Goal: Task Accomplishment & Management: Manage account settings

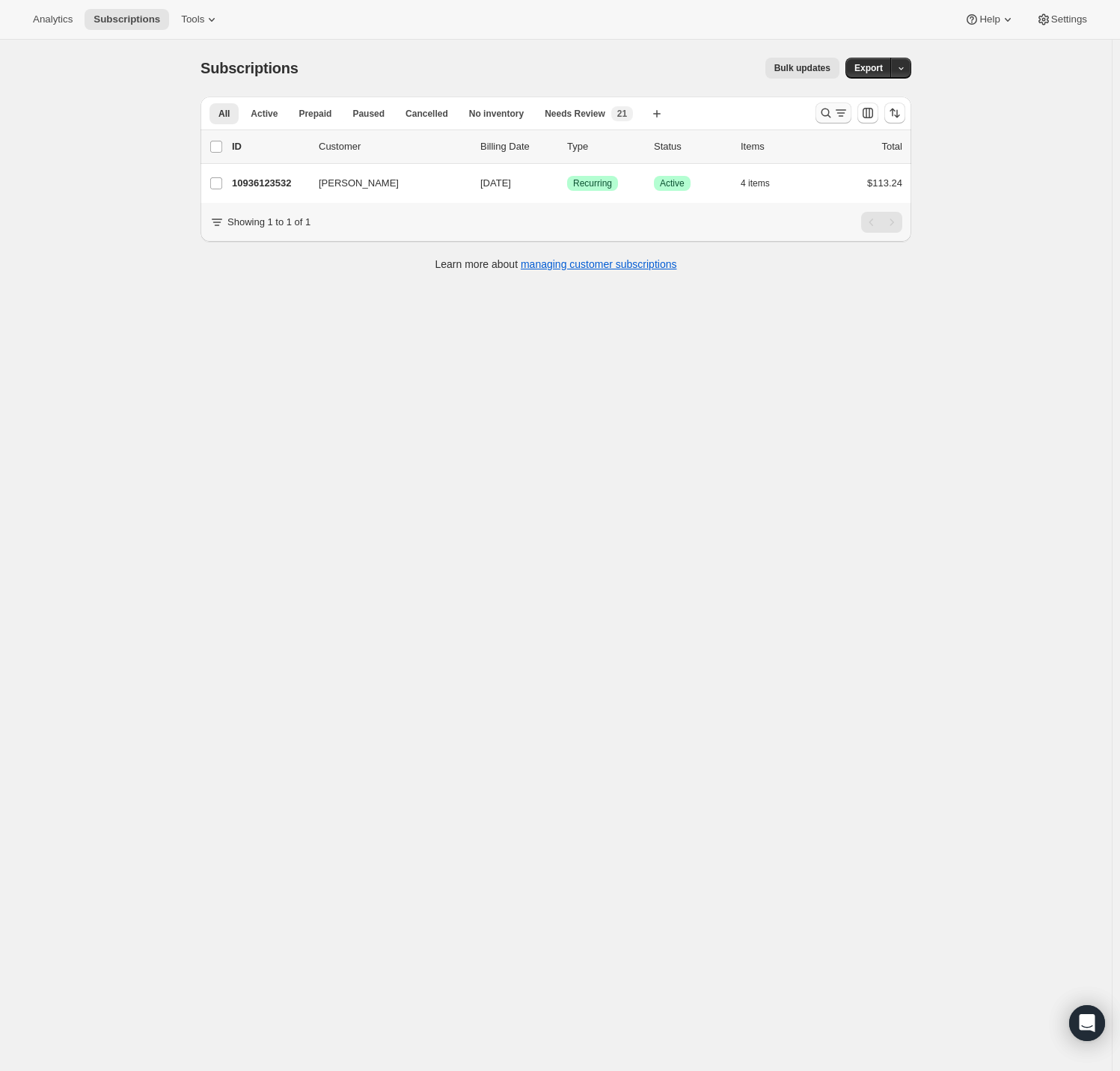
click at [831, 107] on icon "Search and filter results" at bounding box center [826, 113] width 15 height 15
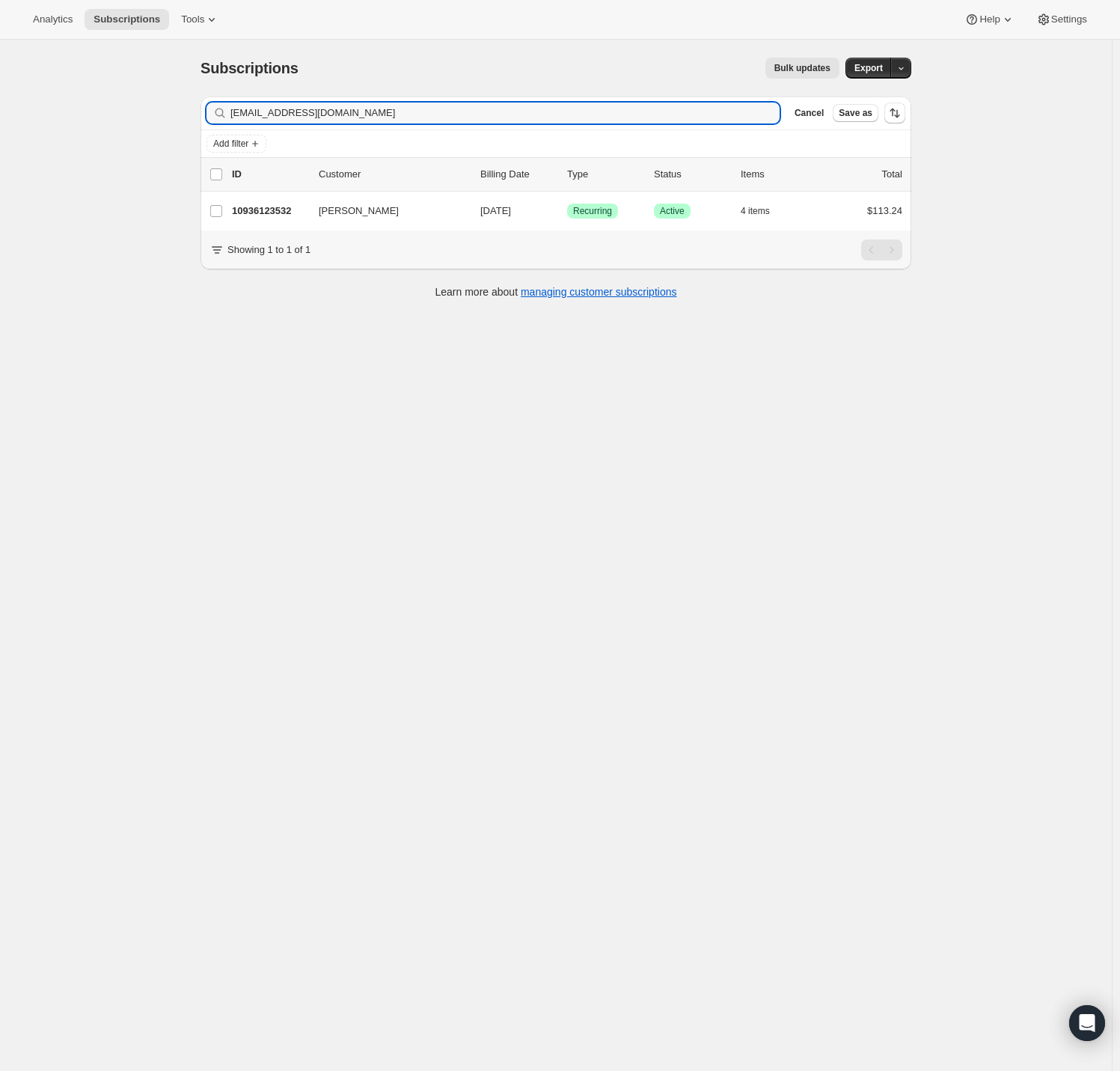
drag, startPoint x: 391, startPoint y: 111, endPoint x: 114, endPoint y: 105, distance: 277.1
click at [132, 106] on div "Subscriptions. This page is ready Subscriptions Bulk updates More actions Bulk …" at bounding box center [556, 576] width 1112 height 1071
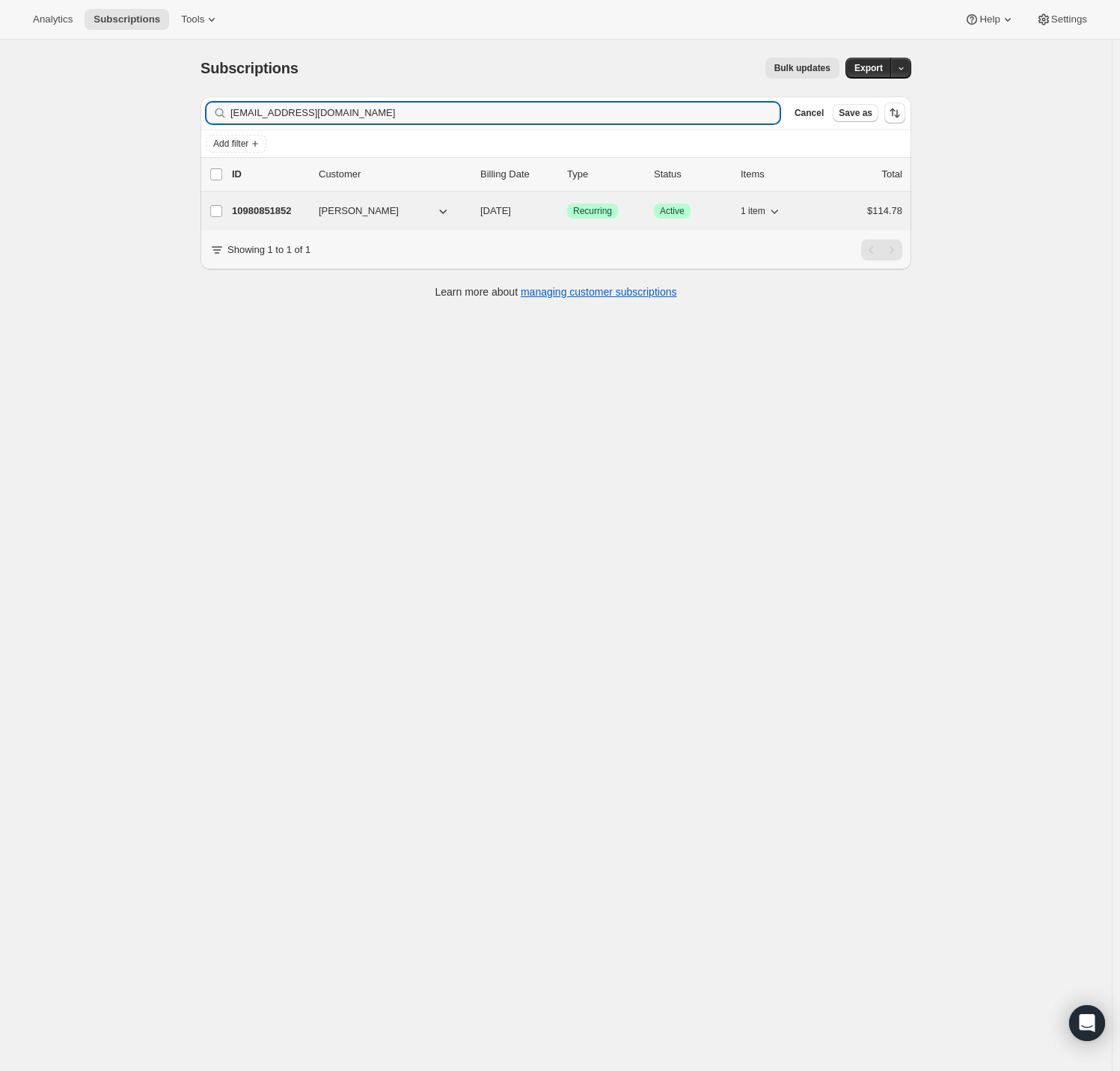
type input "[EMAIL_ADDRESS][DOMAIN_NAME]"
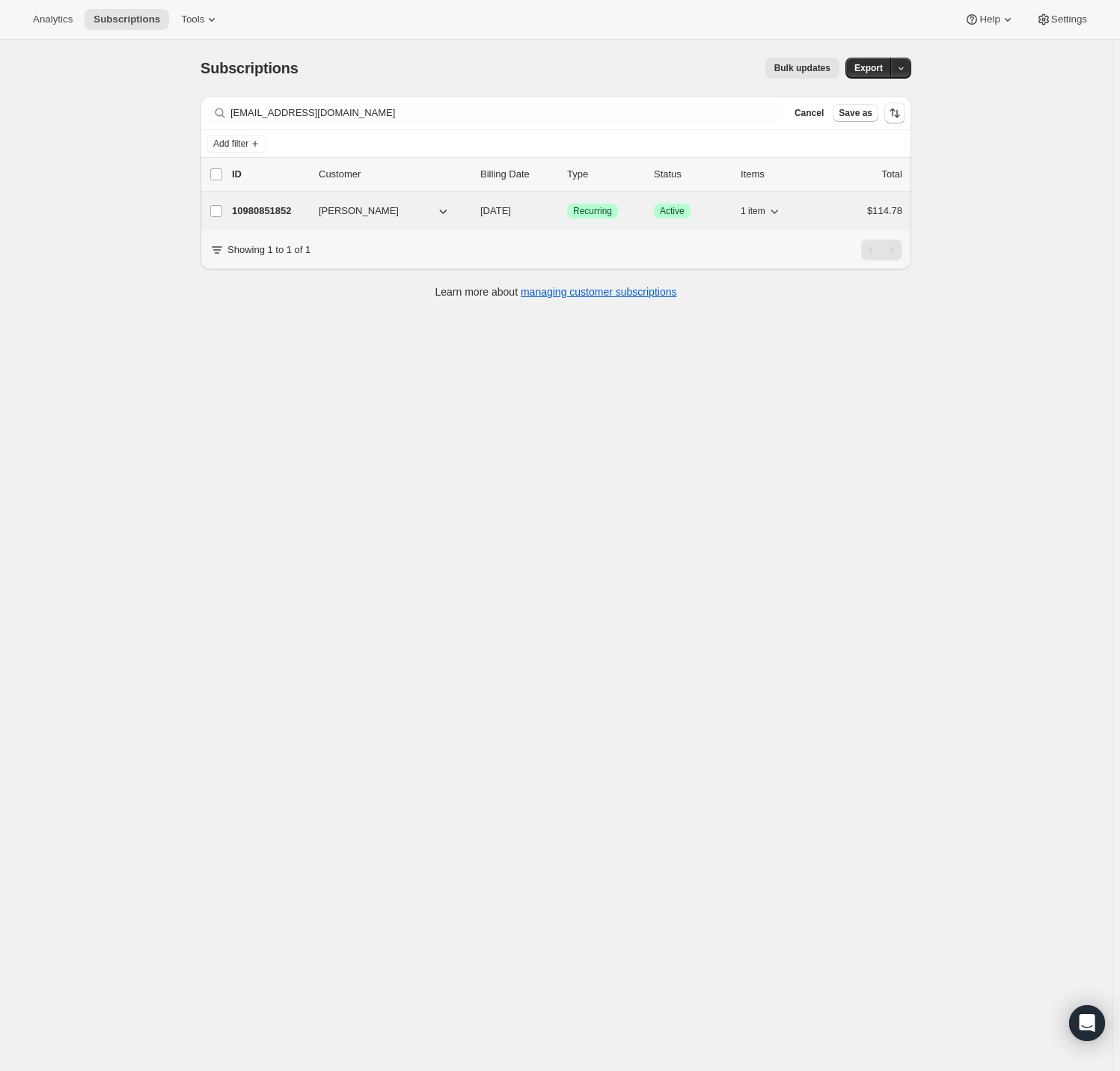
click at [275, 212] on p "10980851852" at bounding box center [269, 211] width 74 height 15
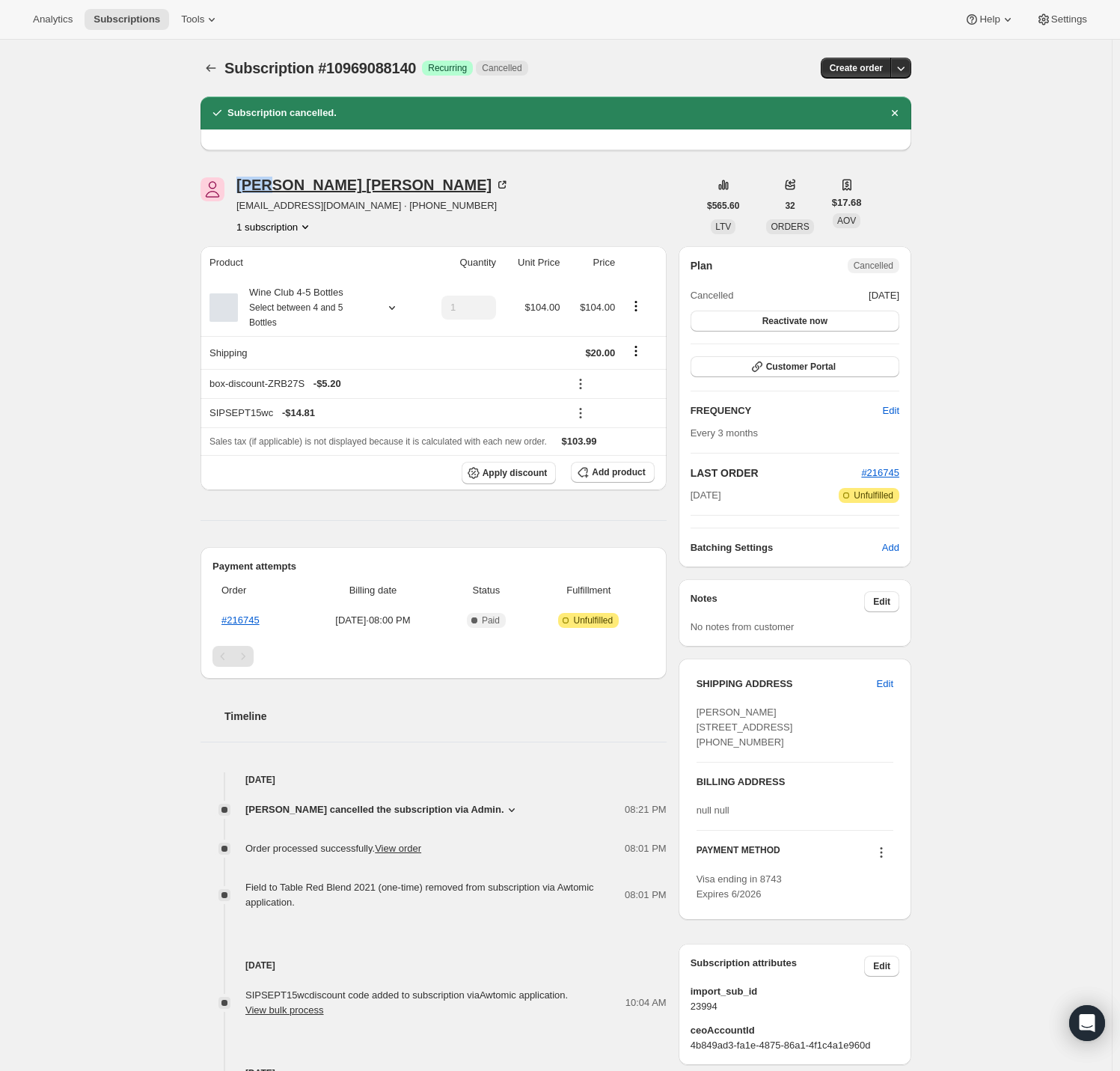
drag, startPoint x: 231, startPoint y: 184, endPoint x: 275, endPoint y: 178, distance: 44.4
click at [275, 178] on div "[PERSON_NAME] [EMAIL_ADDRESS][DOMAIN_NAME] · [PHONE_NUMBER] 1 subscription" at bounding box center [450, 206] width 498 height 57
copy div "[PERSON_NAME]"
